Goal: Navigation & Orientation: Find specific page/section

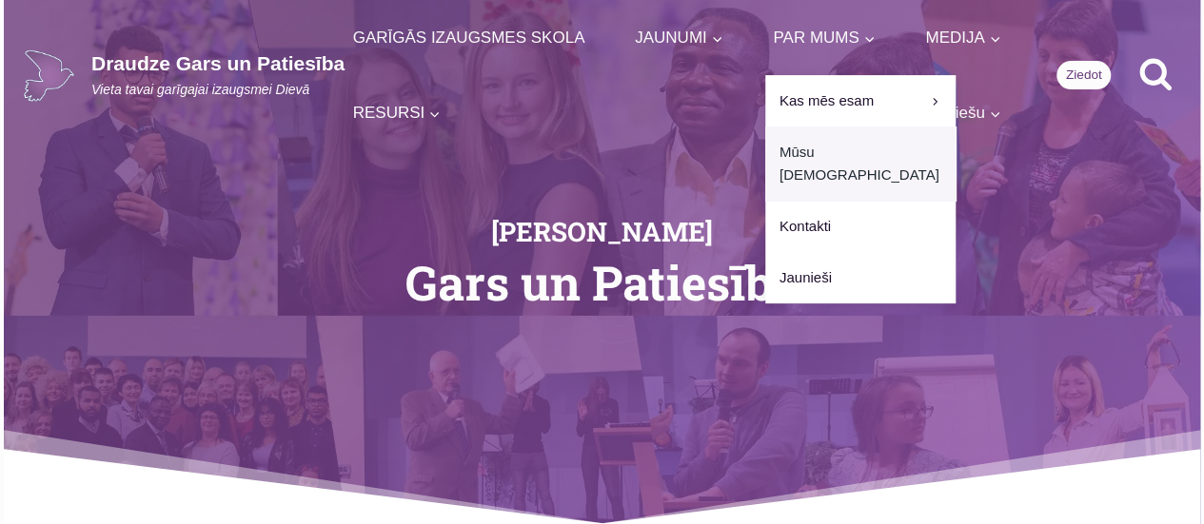
click at [765, 157] on link "Mūsu [DEMOGRAPHIC_DATA]" at bounding box center [860, 164] width 190 height 74
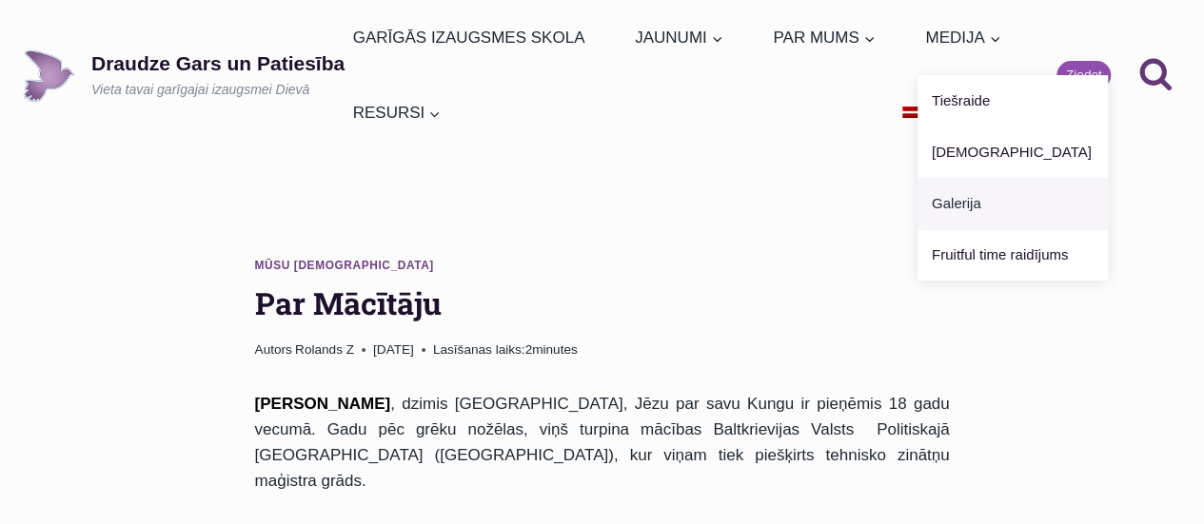
click at [917, 202] on link "Galerija" at bounding box center [1012, 203] width 190 height 51
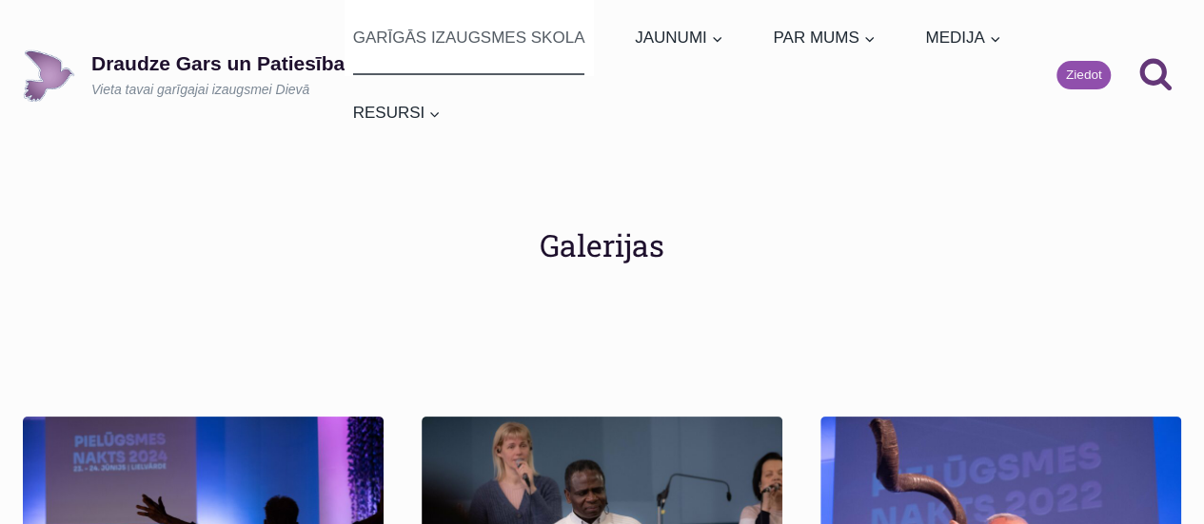
click at [522, 31] on link "GARĪGĀS IZAUGSMES SKOLA" at bounding box center [469, 37] width 248 height 75
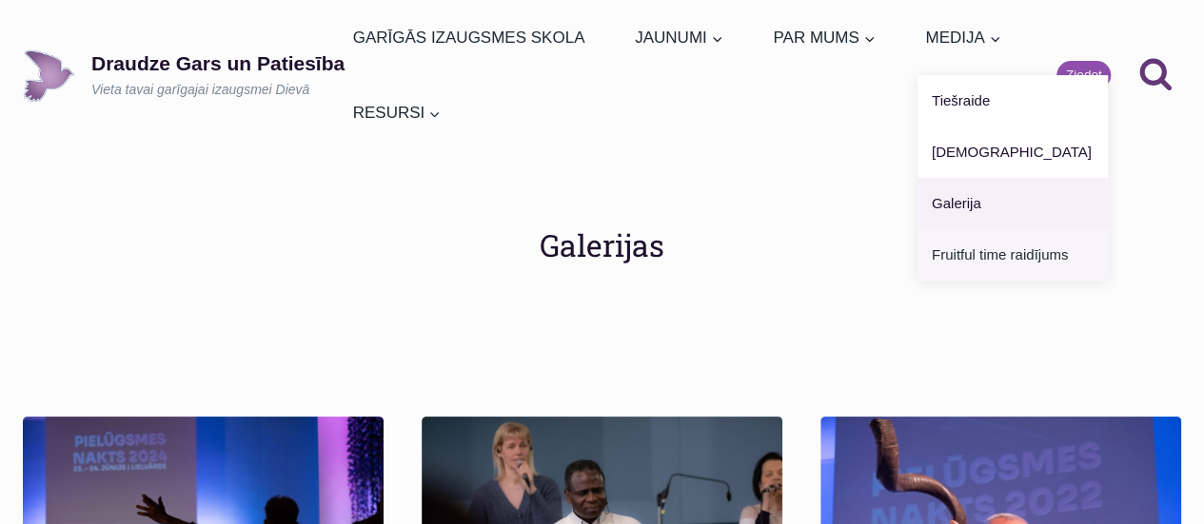
click at [917, 266] on link "Fruitful time raidījums" at bounding box center [1012, 254] width 190 height 51
